Goal: Check status: Check status

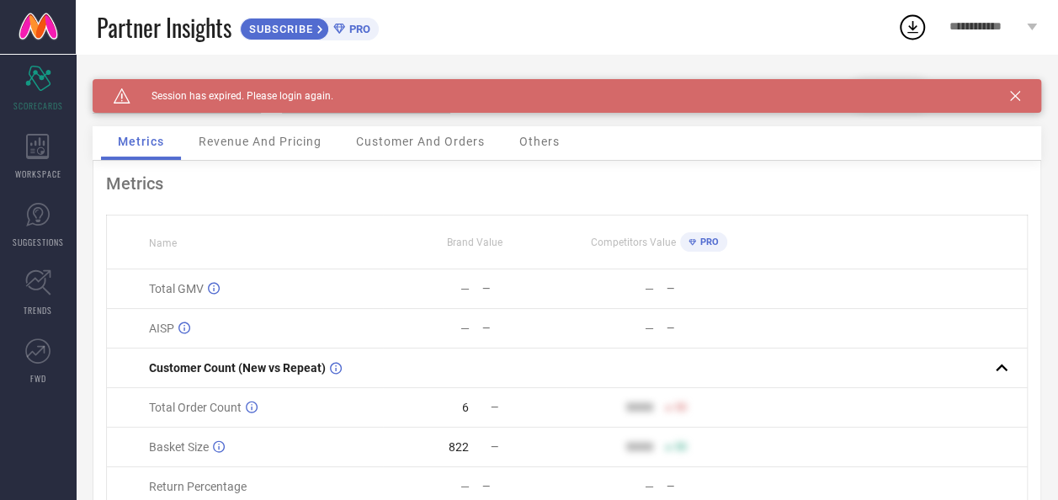
click at [1021, 91] on icon at bounding box center [1015, 96] width 10 height 10
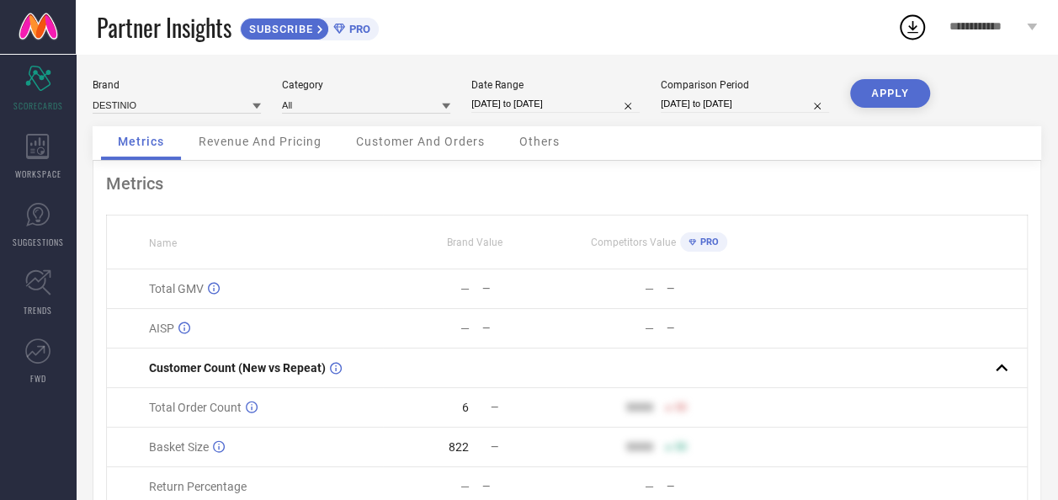
click at [536, 104] on input "04-10-2025 to 04-10-2025" at bounding box center [556, 104] width 168 height 18
select select "9"
select select "2025"
select select "10"
select select "2025"
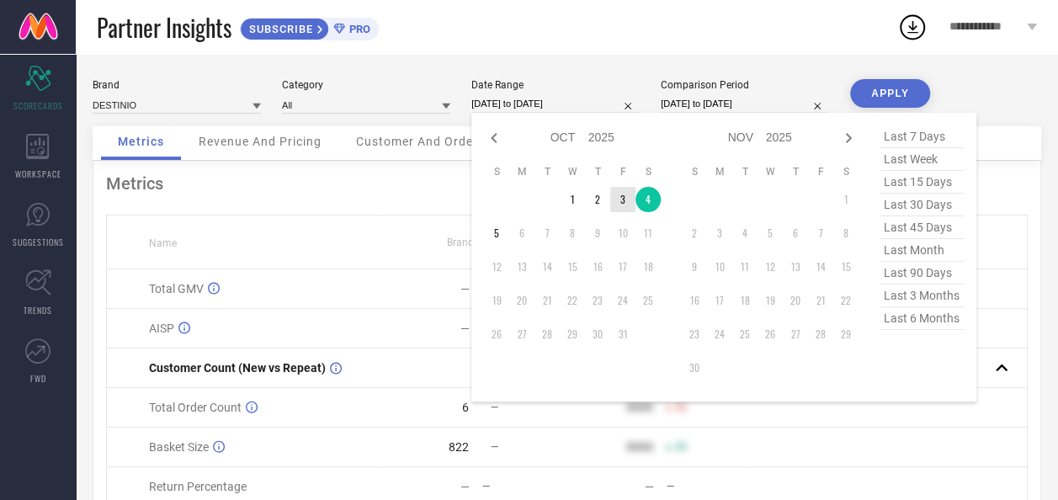
type input "After 03-10-2025"
click at [621, 207] on td "3" at bounding box center [622, 199] width 25 height 25
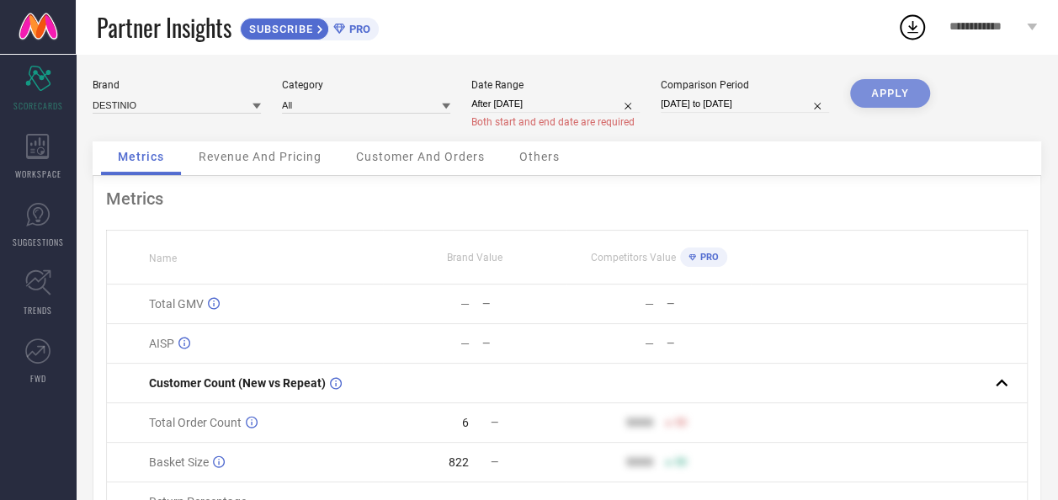
click at [899, 91] on div "APPLY" at bounding box center [890, 110] width 80 height 62
click at [898, 99] on div "APPLY" at bounding box center [890, 110] width 80 height 62
click at [886, 93] on div "APPLY" at bounding box center [890, 110] width 80 height 62
click at [507, 104] on input "After 03-10-2025" at bounding box center [556, 104] width 168 height 18
select select "9"
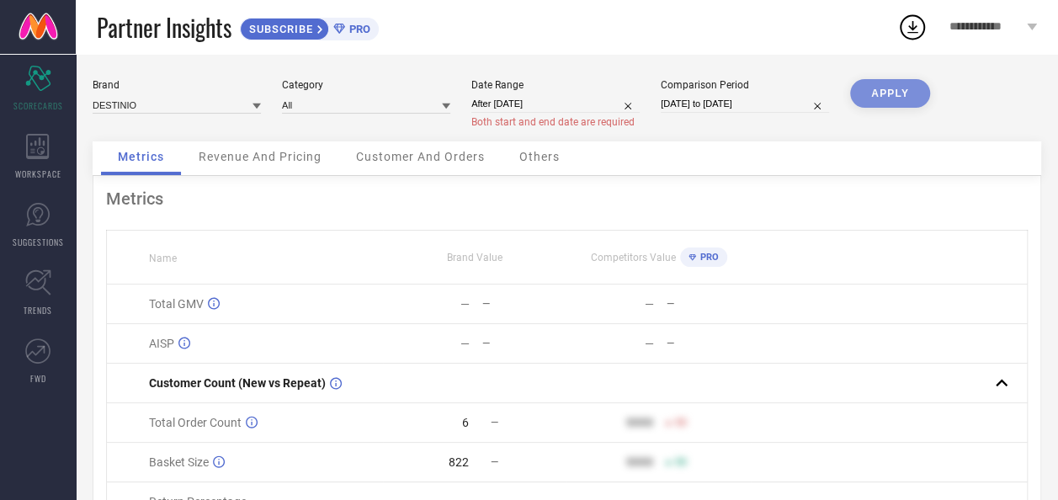
select select "2025"
select select "10"
select select "2025"
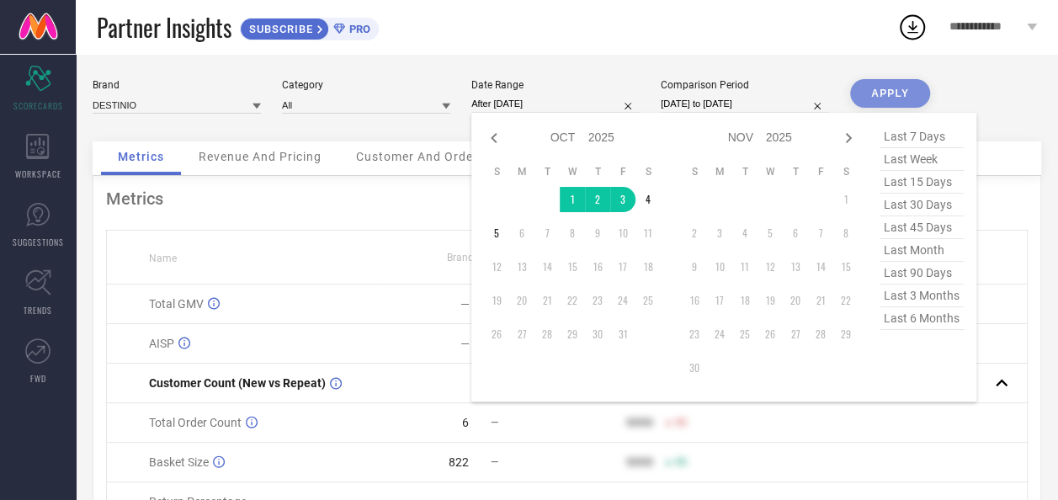
click at [696, 104] on input "02-10-2025 to 02-10-2025" at bounding box center [745, 104] width 168 height 18
select select "9"
select select "2025"
select select "10"
select select "2025"
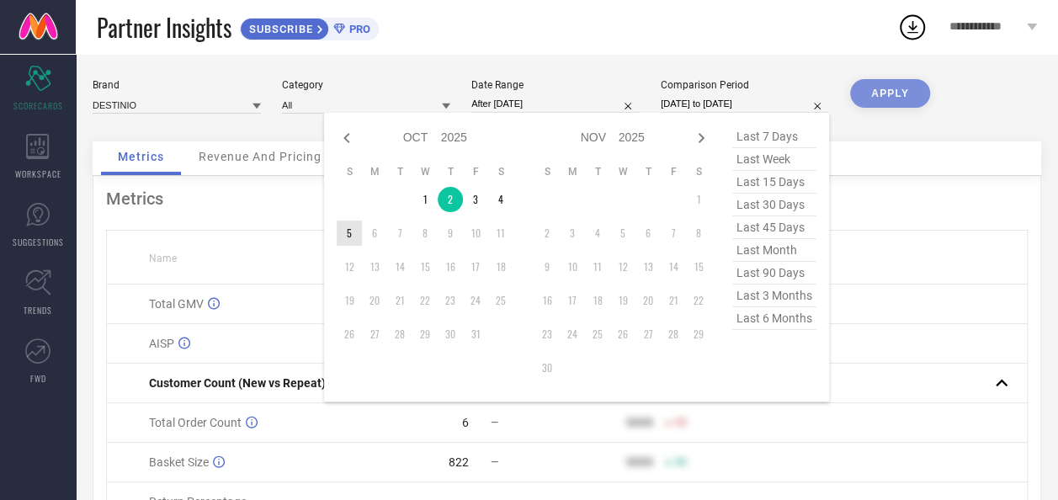
type input "After 05-10-2025"
click at [350, 241] on td "5" at bounding box center [349, 233] width 25 height 25
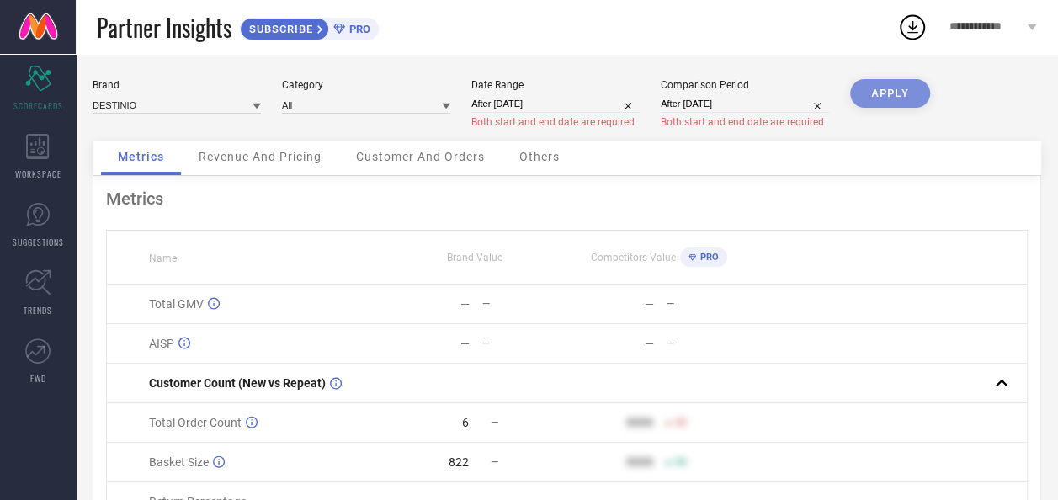
click at [916, 98] on div "APPLY" at bounding box center [890, 110] width 80 height 62
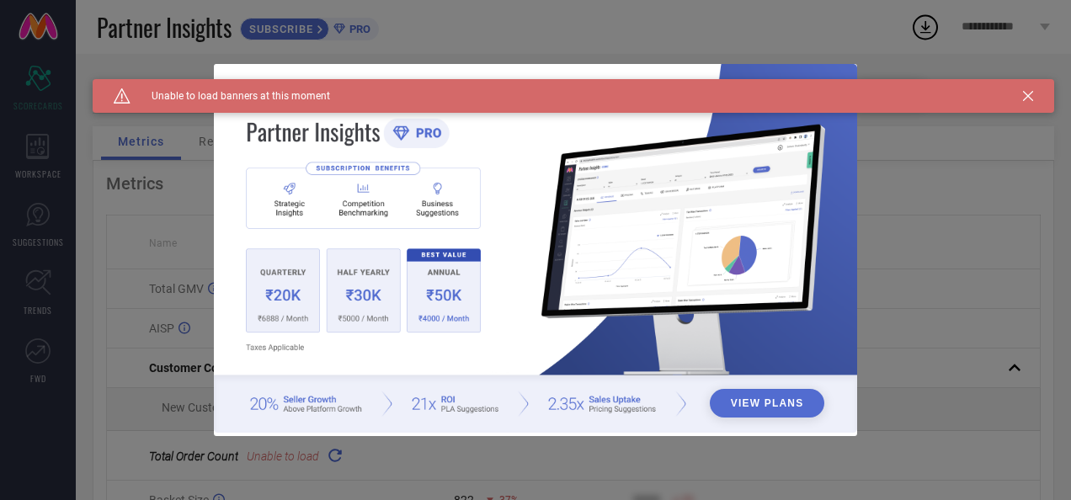
click at [1026, 97] on icon at bounding box center [1028, 96] width 10 height 10
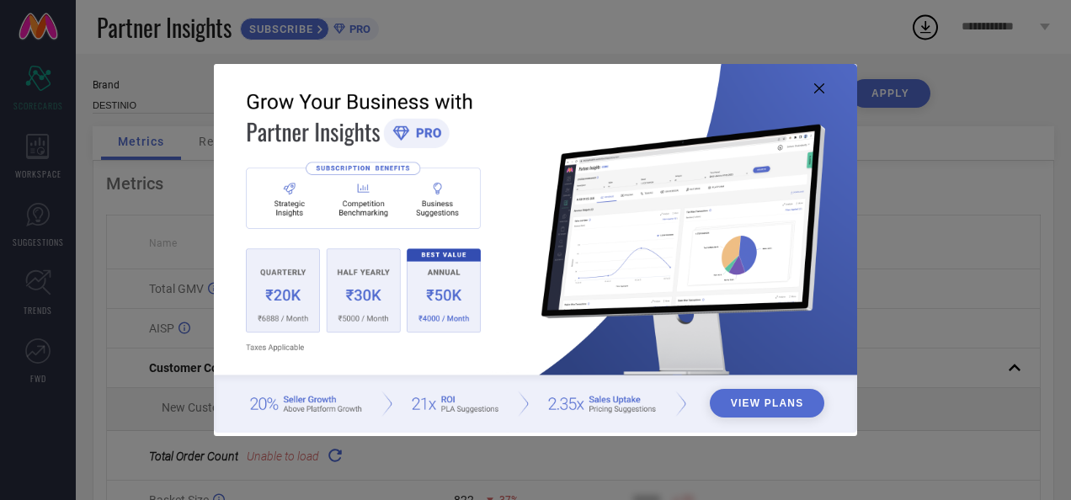
click at [820, 93] on img at bounding box center [535, 249] width 642 height 370
click at [816, 88] on icon at bounding box center [819, 88] width 10 height 10
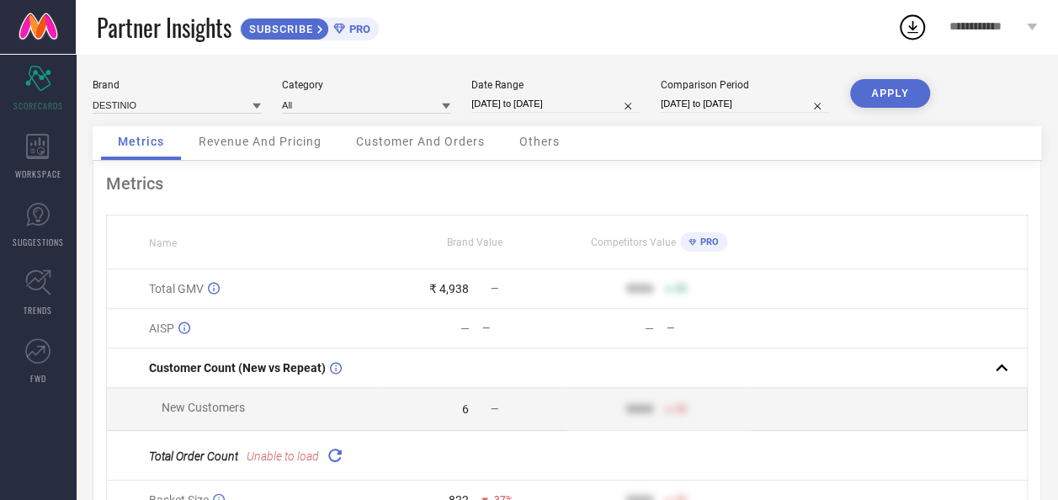
click at [502, 96] on input "04-10-2025 to 04-10-2025" at bounding box center [556, 104] width 168 height 18
select select "9"
select select "2025"
select select "10"
select select "2025"
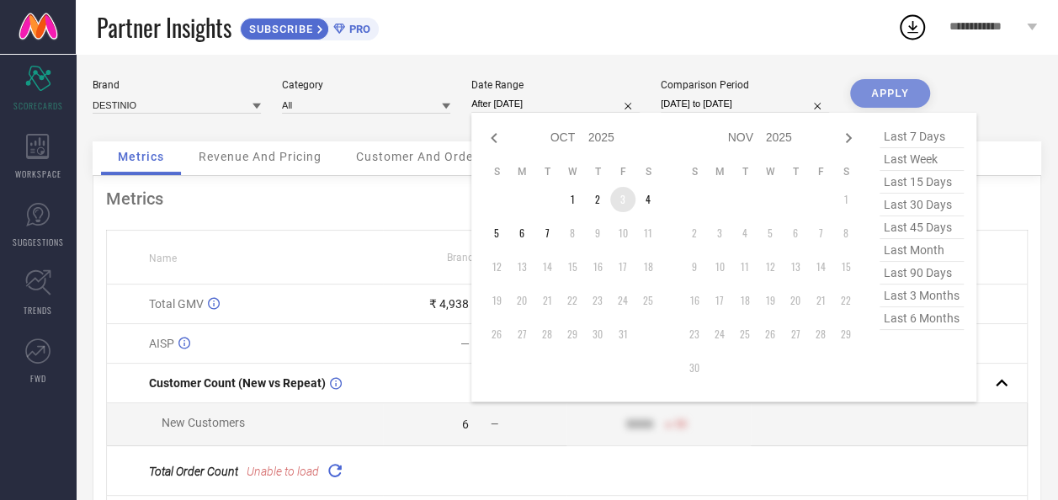
click at [621, 200] on td "3" at bounding box center [622, 199] width 25 height 25
type input "03-10-2025 to 03-10-2025"
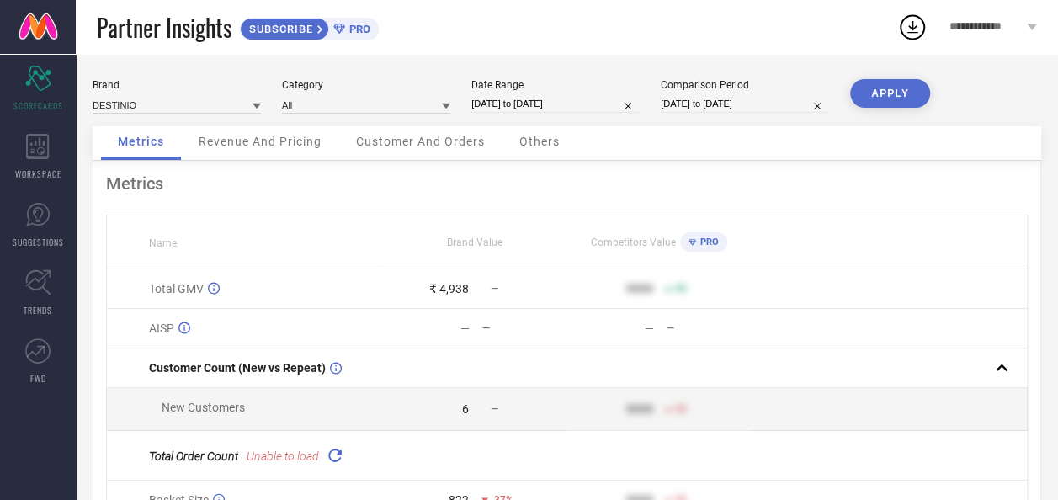
click at [897, 93] on button "APPLY" at bounding box center [890, 93] width 80 height 29
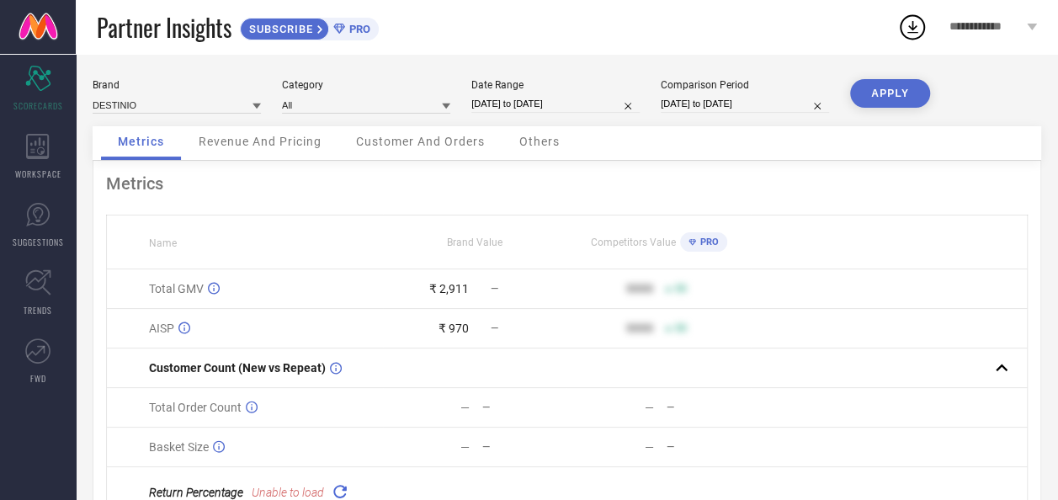
click at [296, 140] on span "Revenue And Pricing" at bounding box center [260, 141] width 123 height 13
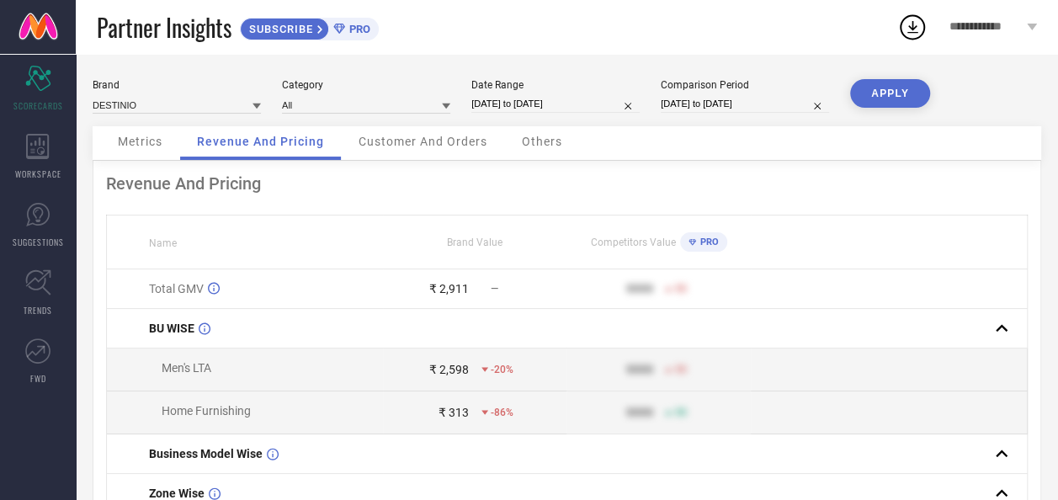
click at [423, 143] on span "Customer And Orders" at bounding box center [423, 141] width 129 height 13
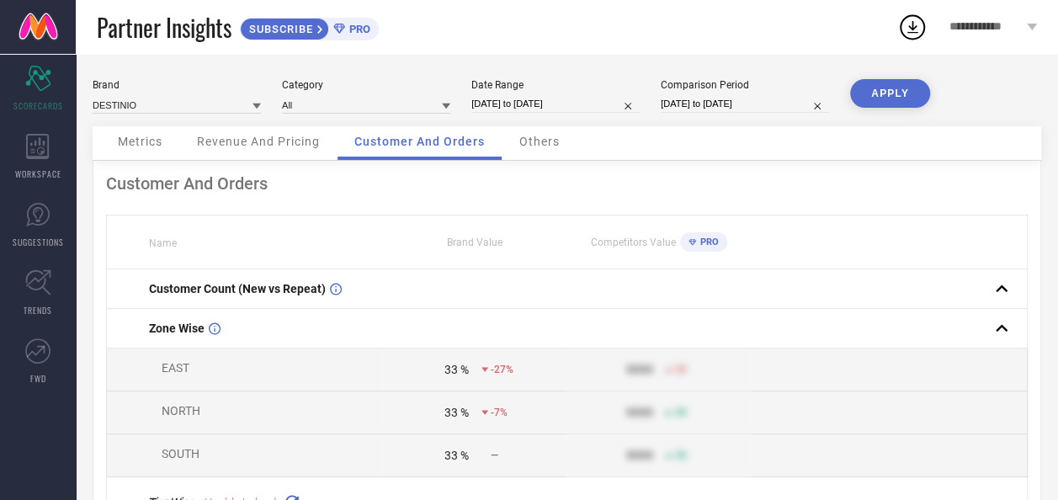
click at [552, 148] on span "Others" at bounding box center [540, 141] width 40 height 13
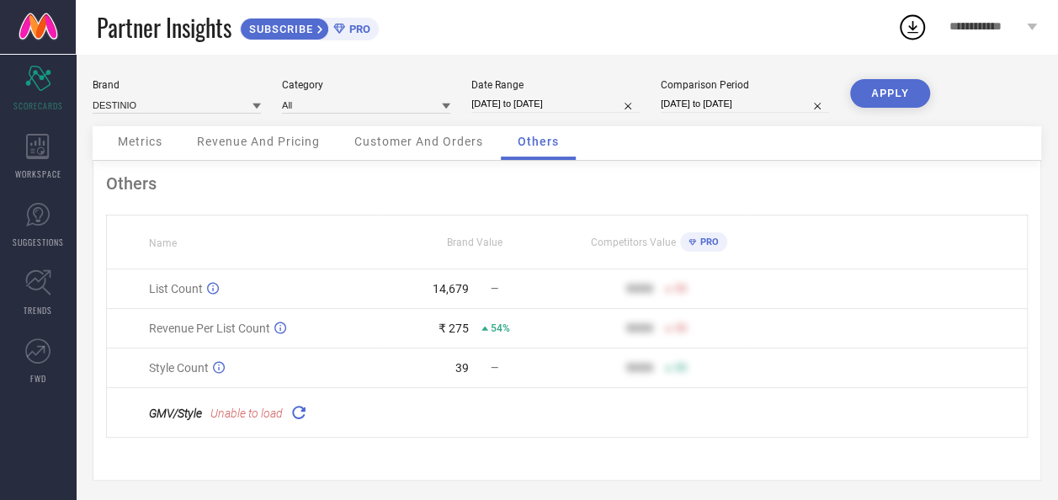
click at [483, 101] on input "03-10-2025 to 03-10-2025" at bounding box center [556, 104] width 168 height 18
select select "9"
select select "2025"
select select "10"
select select "2025"
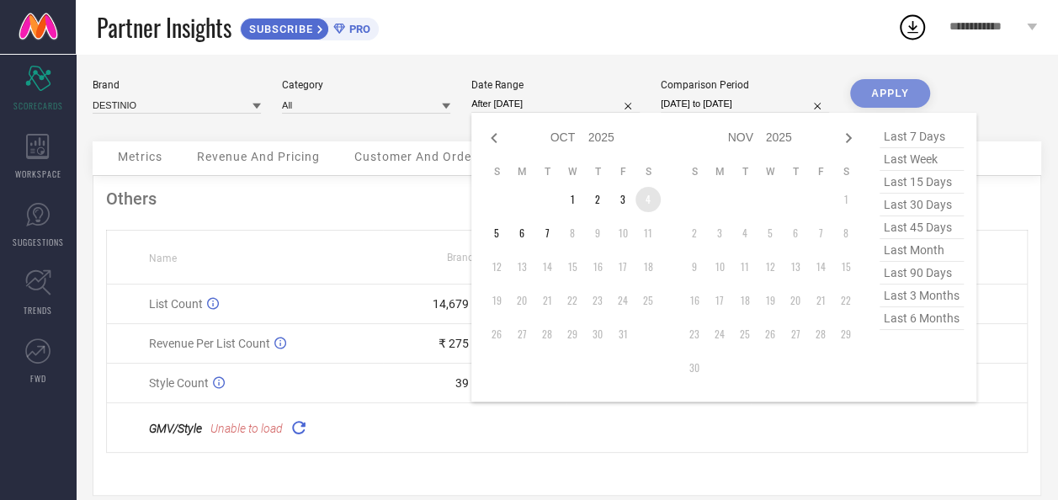
click at [642, 204] on td "4" at bounding box center [648, 199] width 25 height 25
type input "04-10-2025 to 04-10-2025"
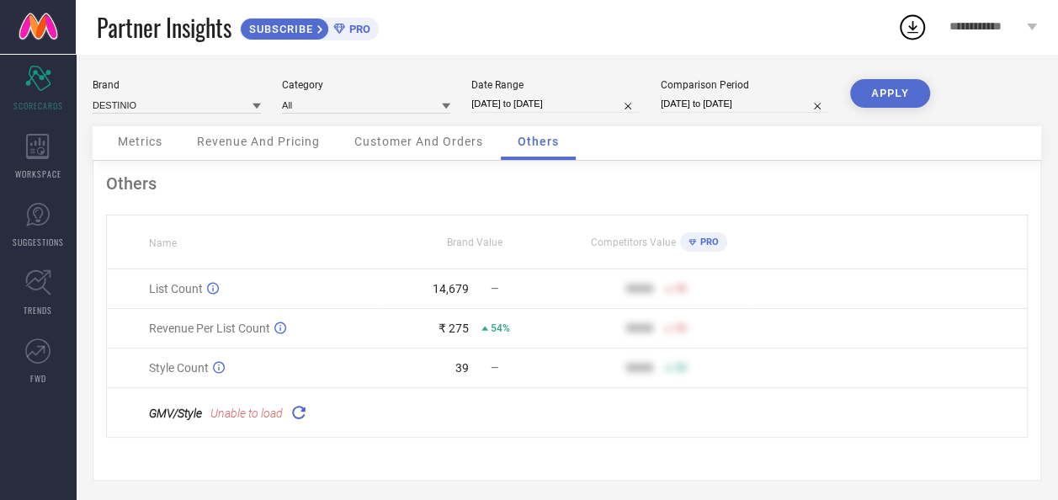
click at [884, 91] on button "APPLY" at bounding box center [890, 93] width 80 height 29
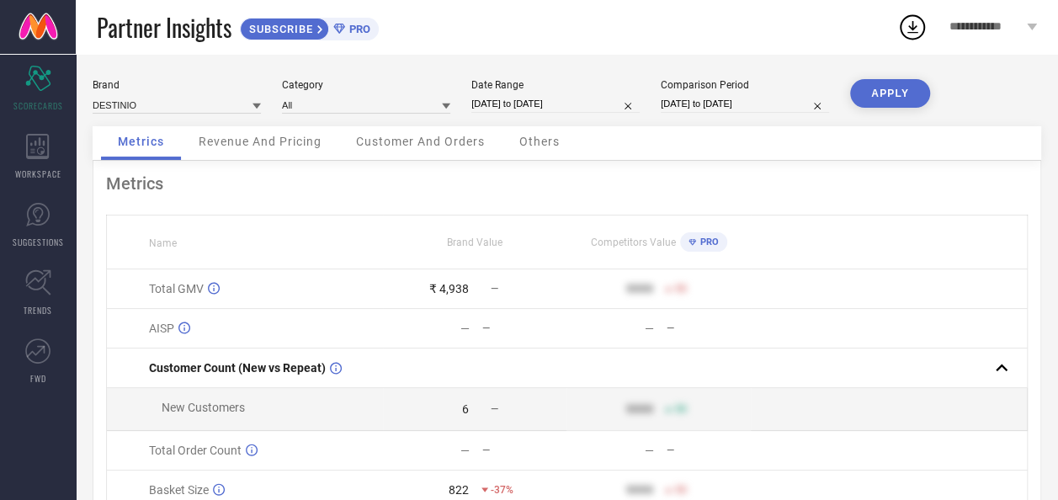
click at [488, 108] on input "04-10-2025 to 04-10-2025" at bounding box center [556, 104] width 168 height 18
select select "9"
select select "2025"
select select "10"
select select "2025"
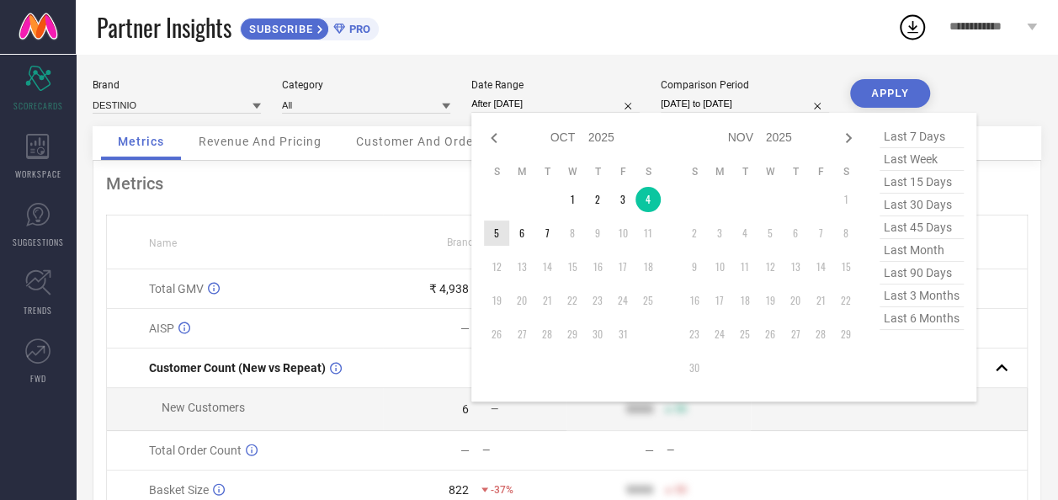
click at [498, 233] on td "5" at bounding box center [496, 233] width 25 height 25
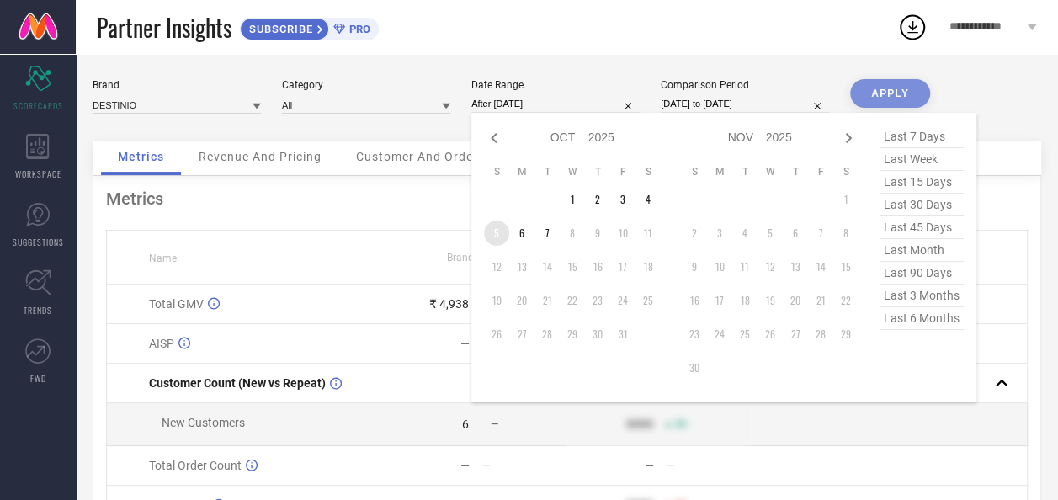
type input "05-10-2025 to 05-10-2025"
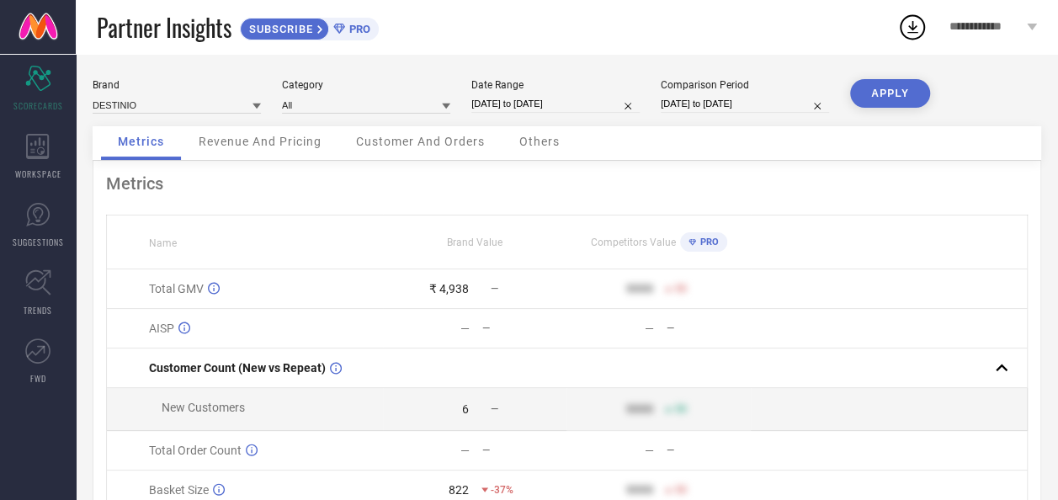
click at [911, 89] on button "APPLY" at bounding box center [890, 93] width 80 height 29
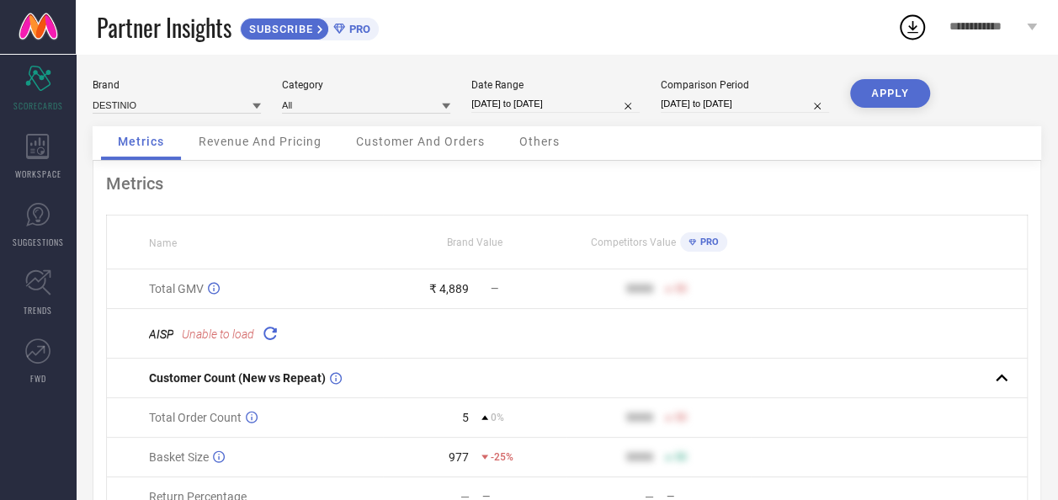
click at [503, 101] on input "05-10-2025 to 05-10-2025" at bounding box center [556, 104] width 168 height 18
select select "9"
select select "2025"
select select "10"
select select "2025"
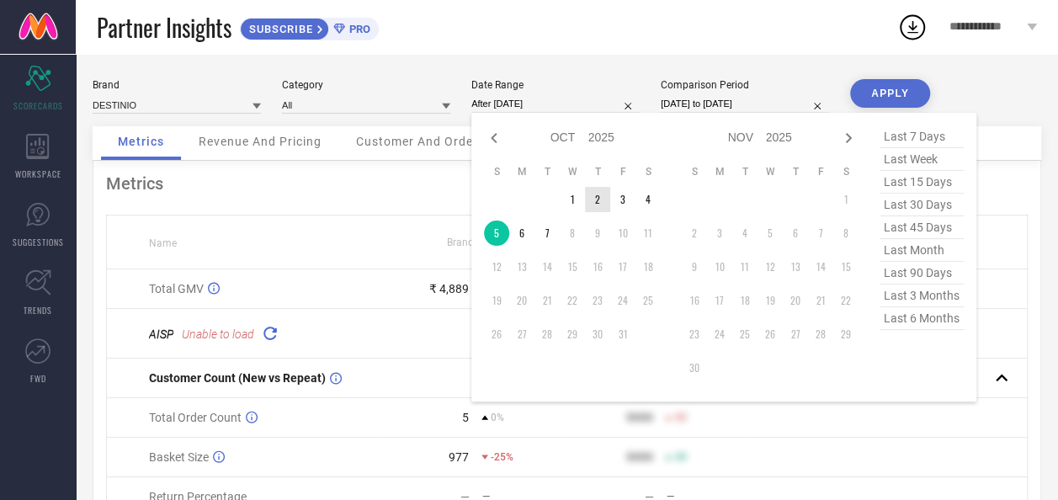
click at [603, 205] on td "2" at bounding box center [597, 199] width 25 height 25
type input "02-10-2025 to 02-10-2025"
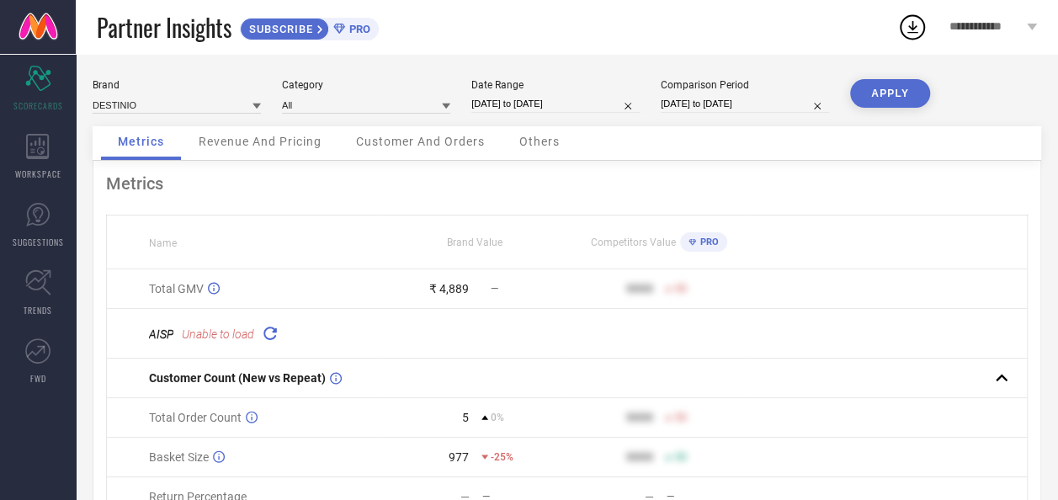
click at [872, 100] on button "APPLY" at bounding box center [890, 93] width 80 height 29
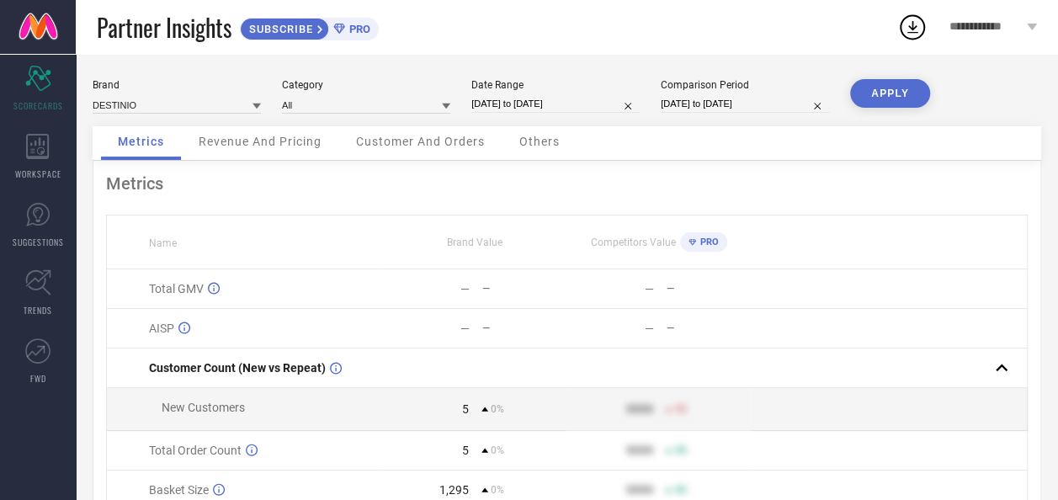
select select "9"
select select "2025"
select select "10"
select select "2025"
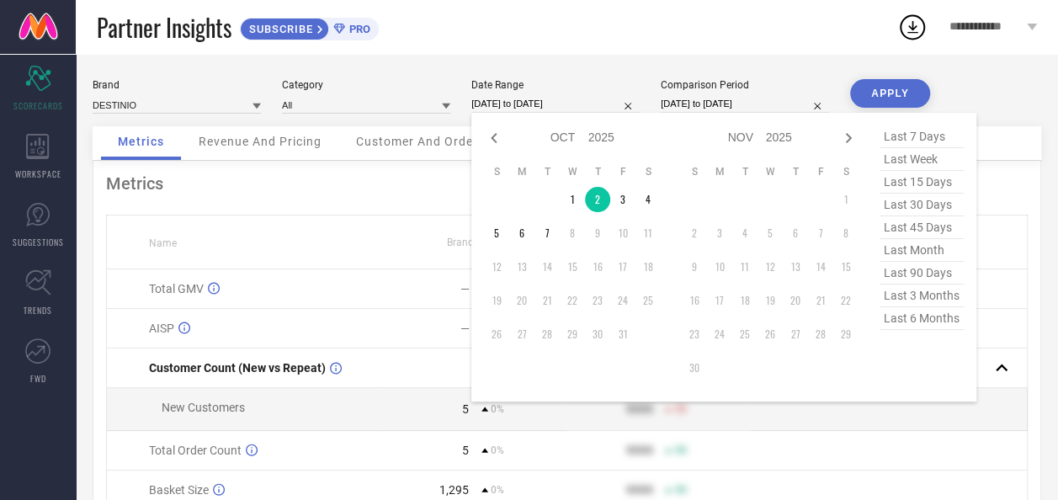
click at [523, 107] on input "02-10-2025 to 02-10-2025" at bounding box center [556, 104] width 168 height 18
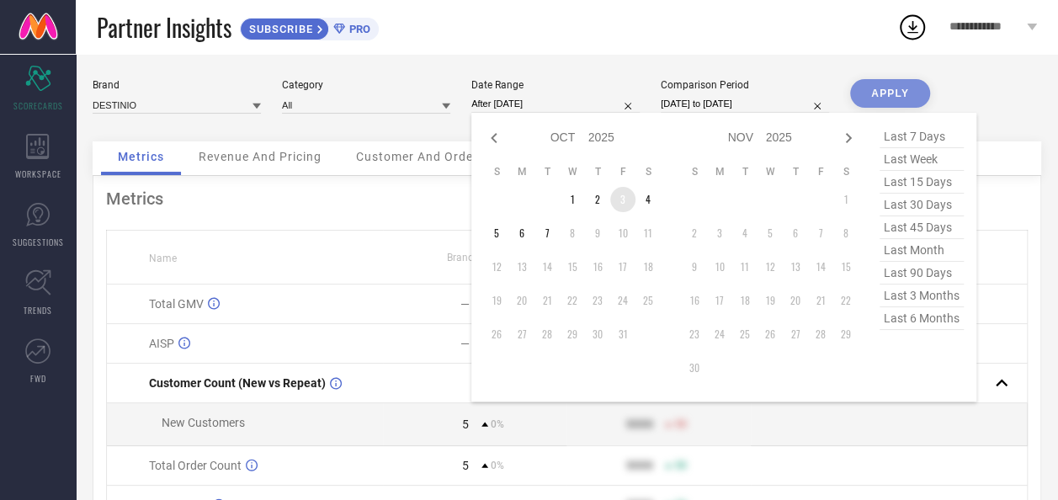
click at [621, 196] on td "3" at bounding box center [622, 199] width 25 height 25
type input "03-10-2025 to 03-10-2025"
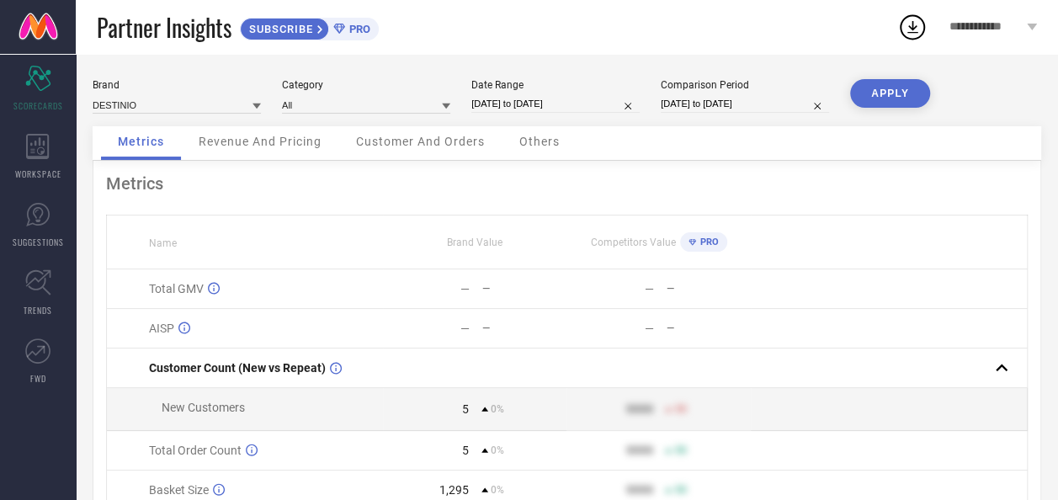
click at [898, 99] on button "APPLY" at bounding box center [890, 93] width 80 height 29
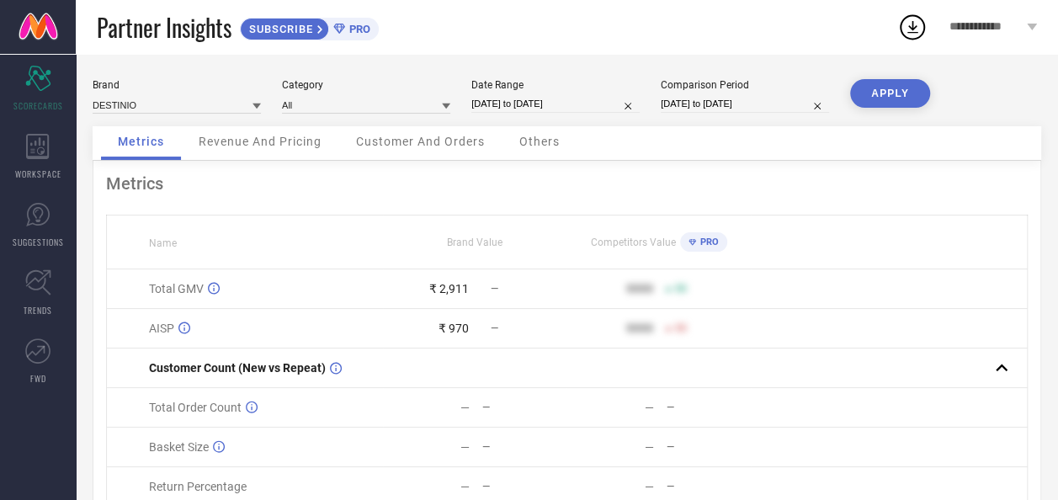
click at [546, 99] on input "03-10-2025 to 03-10-2025" at bounding box center [556, 104] width 168 height 18
select select "9"
select select "2025"
select select "10"
select select "2025"
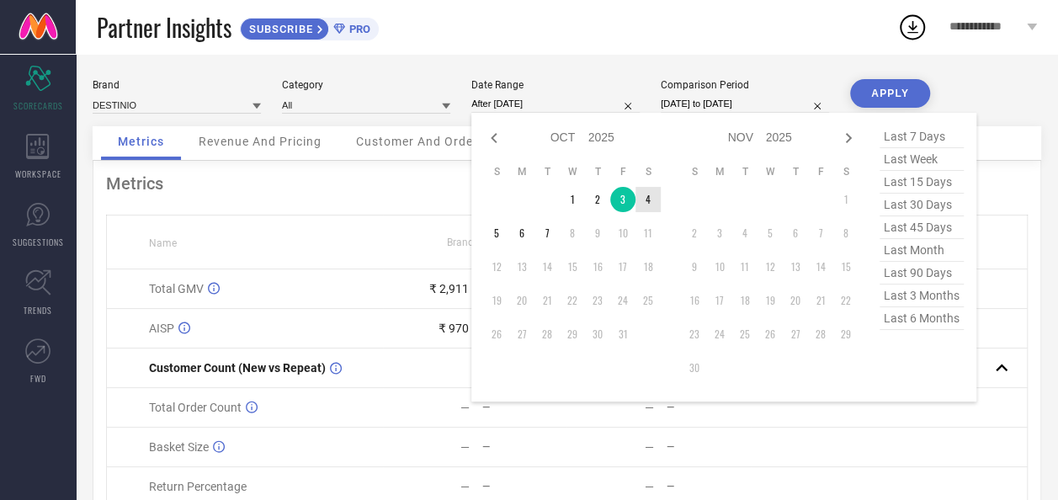
click at [643, 195] on td "4" at bounding box center [648, 199] width 25 height 25
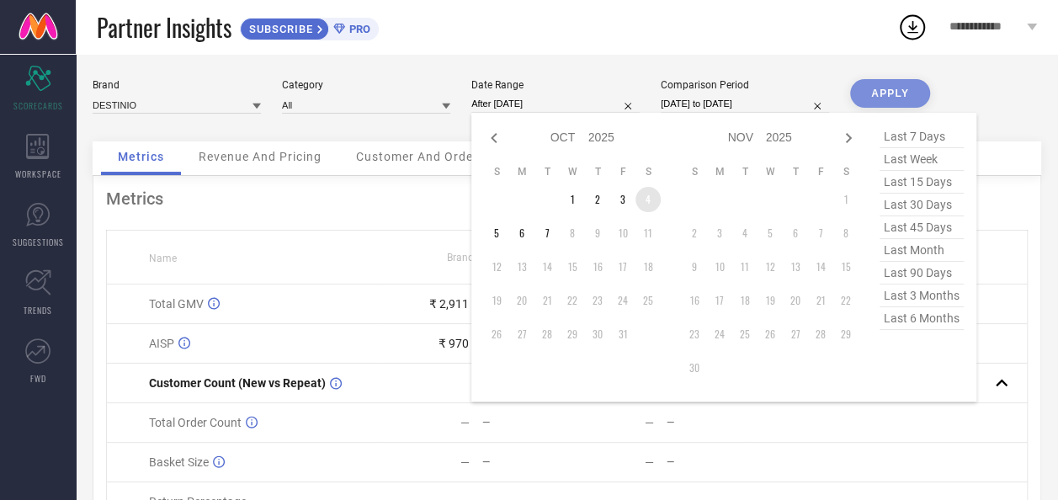
type input "04-10-2025 to 04-10-2025"
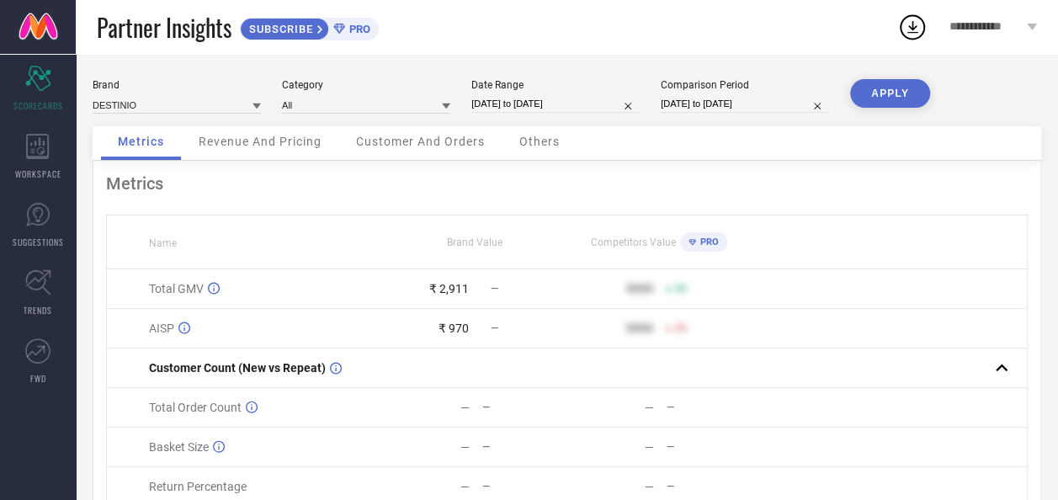
click at [864, 88] on button "APPLY" at bounding box center [890, 93] width 80 height 29
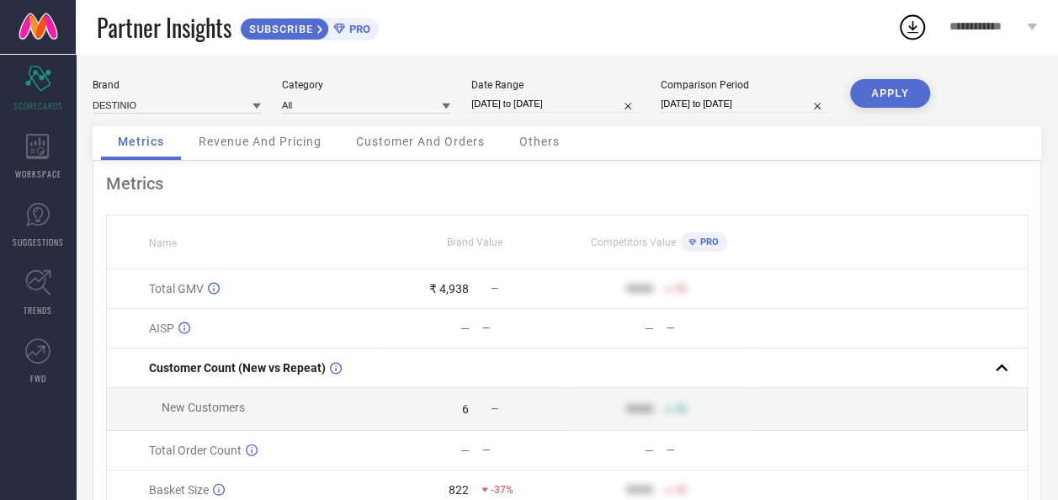
select select "9"
select select "2025"
select select "10"
select select "2025"
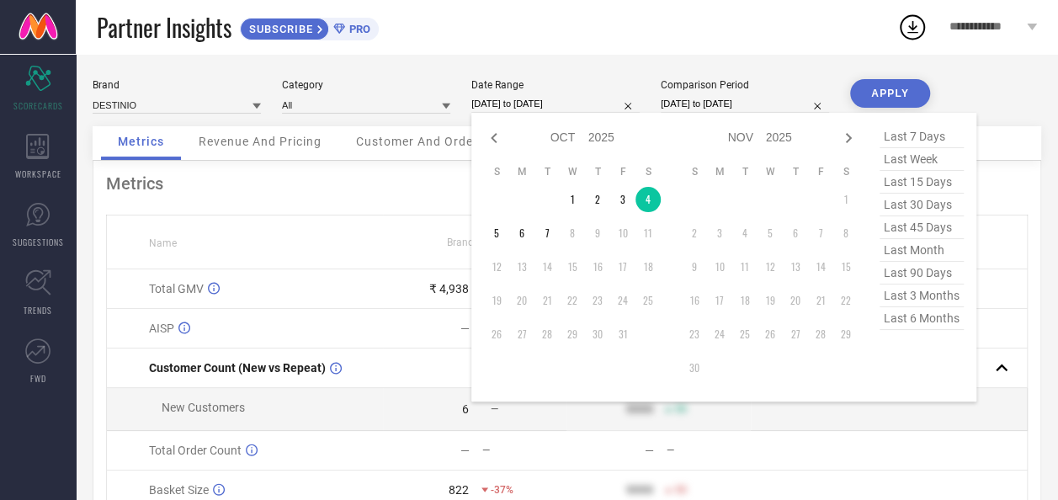
click at [557, 109] on input "04-10-2025 to 04-10-2025" at bounding box center [556, 104] width 168 height 18
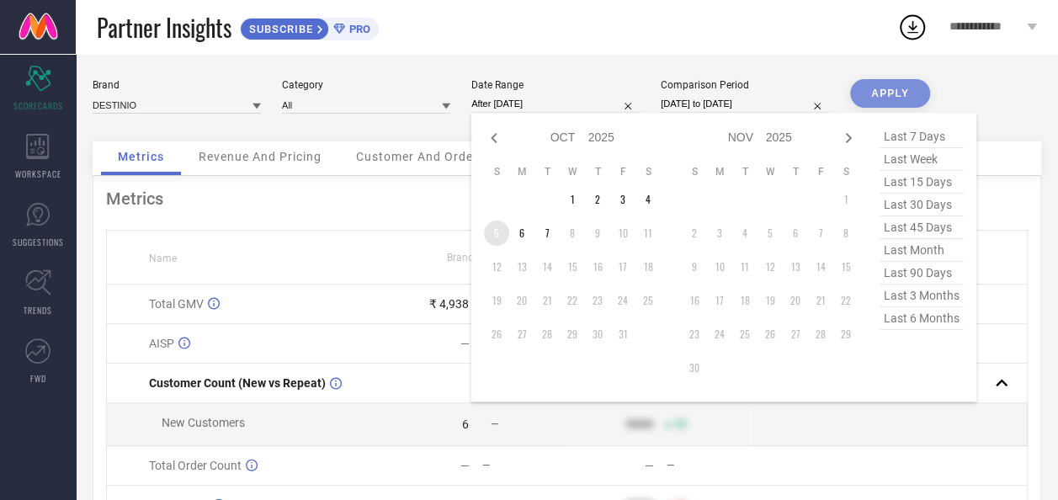
click at [507, 242] on td "5" at bounding box center [496, 233] width 25 height 25
type input "05-10-2025 to 05-10-2025"
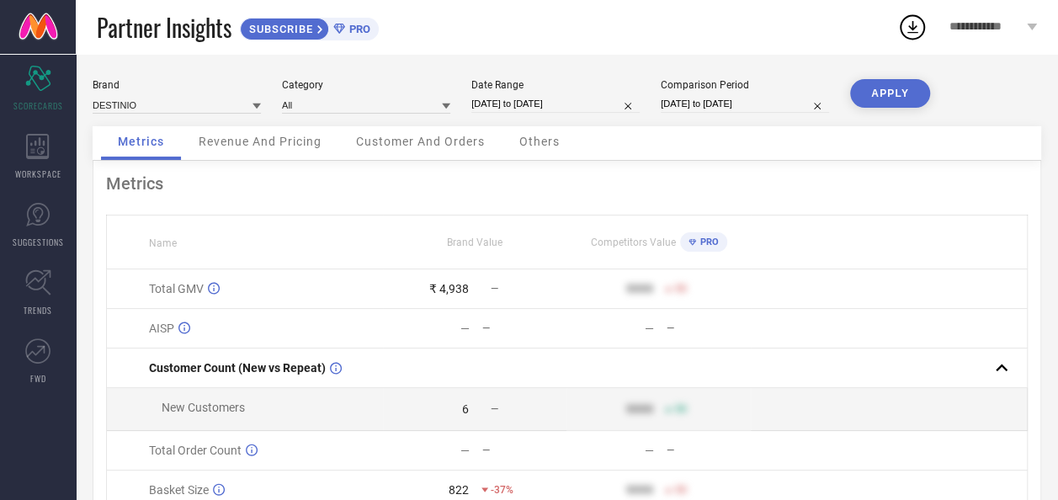
click at [908, 97] on button "APPLY" at bounding box center [890, 93] width 80 height 29
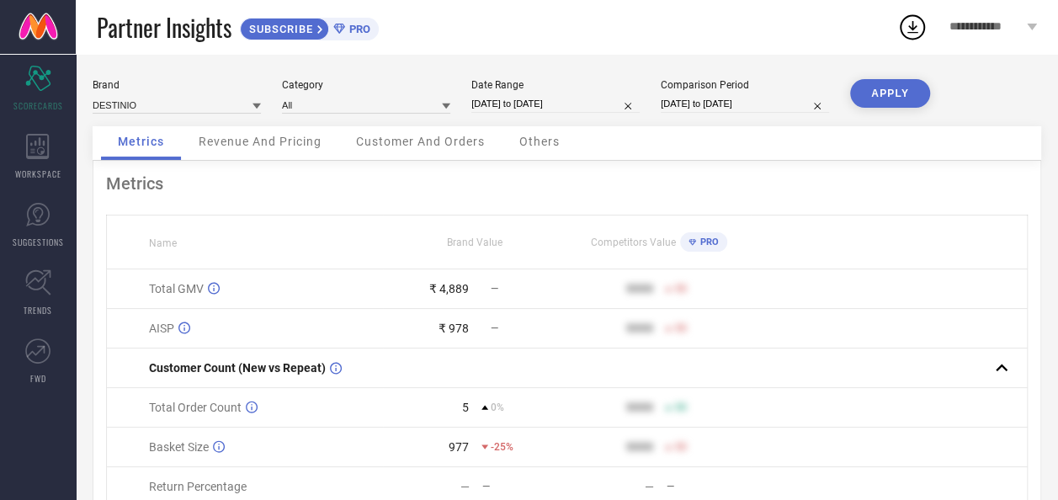
click at [528, 111] on input "05-10-2025 to 05-10-2025" at bounding box center [556, 104] width 168 height 18
select select "9"
select select "2025"
select select "10"
select select "2025"
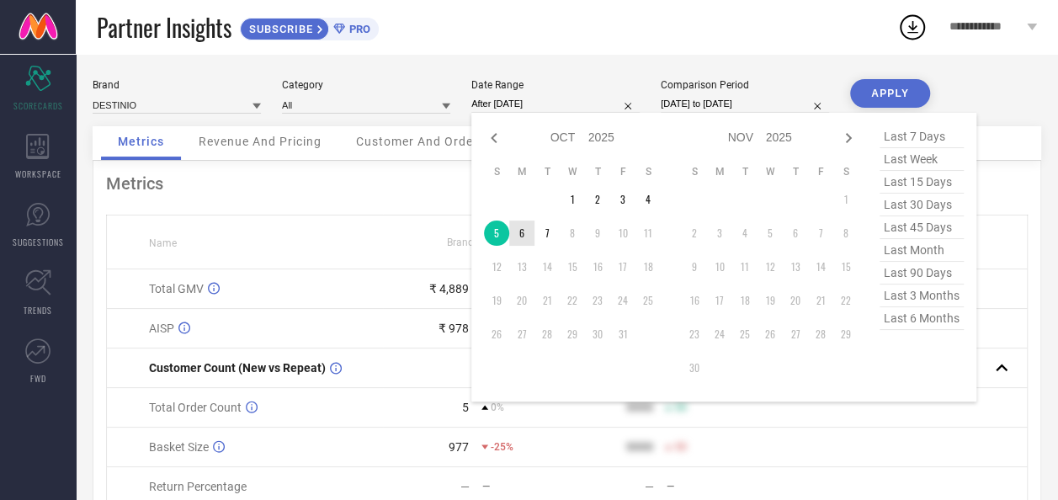
click at [516, 237] on td "6" at bounding box center [521, 233] width 25 height 25
type input "06-10-2025 to 06-10-2025"
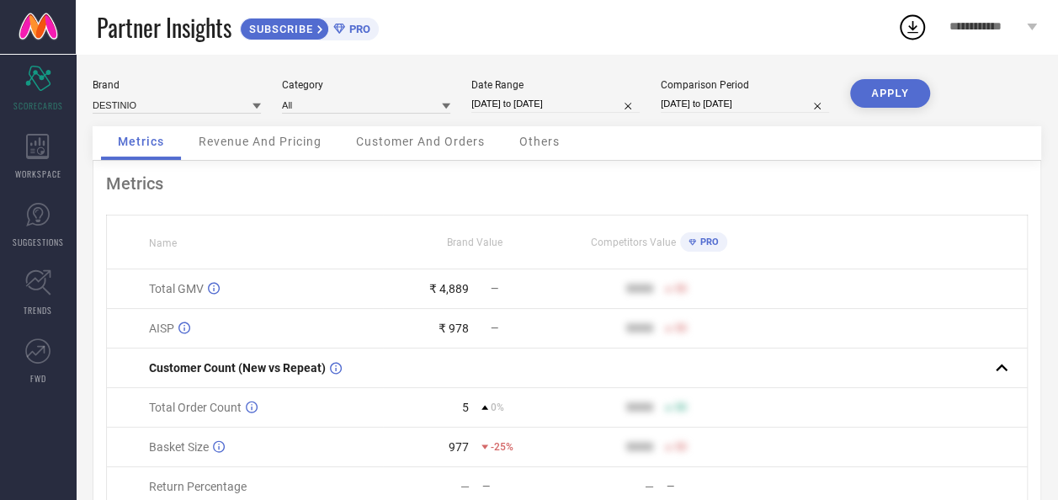
click at [920, 79] on button "APPLY" at bounding box center [890, 93] width 80 height 29
select select "9"
select select "2025"
select select "10"
select select "2025"
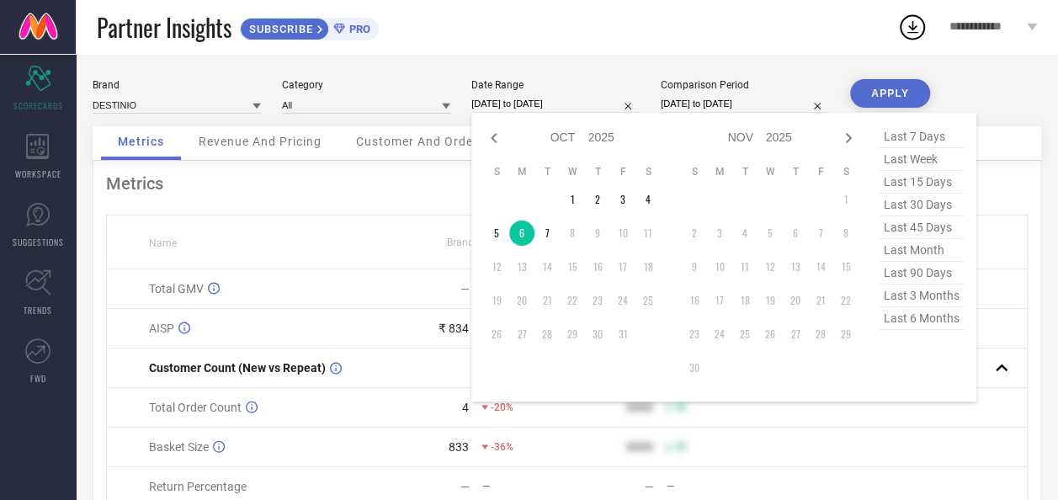
click at [549, 99] on input "06-10-2025 to 06-10-2025" at bounding box center [556, 104] width 168 height 18
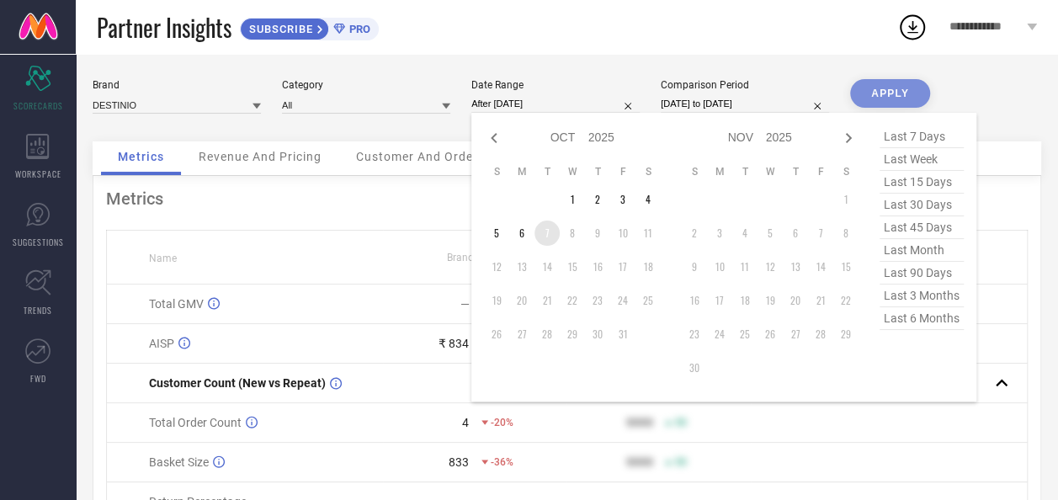
click at [553, 239] on td "7" at bounding box center [547, 233] width 25 height 25
type input "07-10-2025 to 07-10-2025"
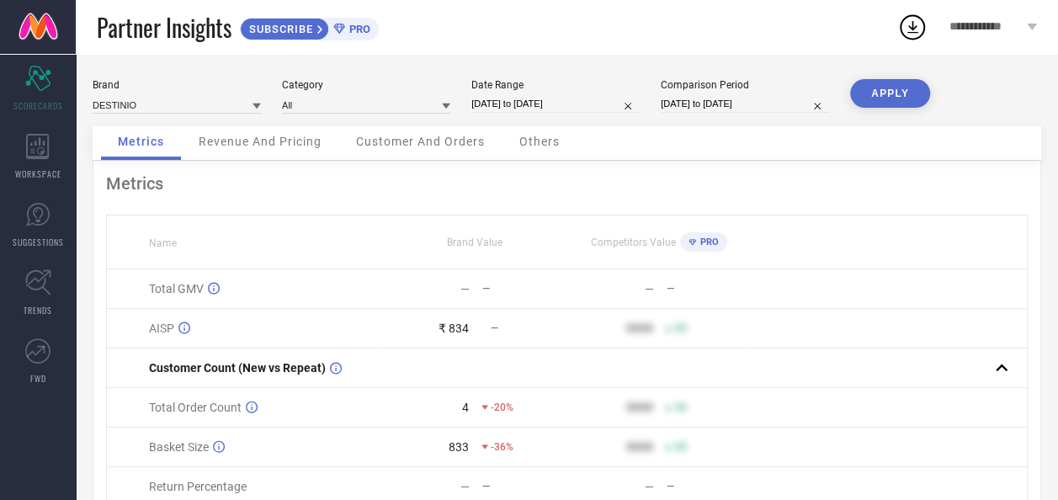
click at [893, 83] on button "APPLY" at bounding box center [890, 93] width 80 height 29
